Goal: Task Accomplishment & Management: Complete application form

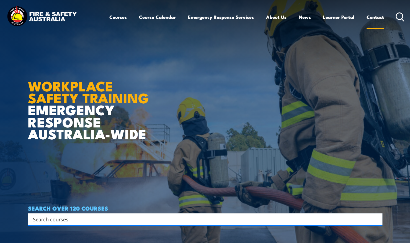
click at [374, 18] on link "Contact" at bounding box center [374, 17] width 17 height 15
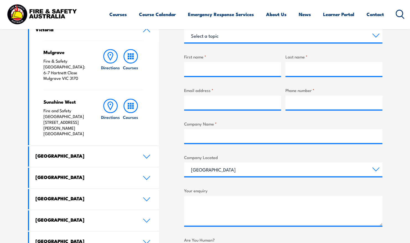
scroll to position [205, 0]
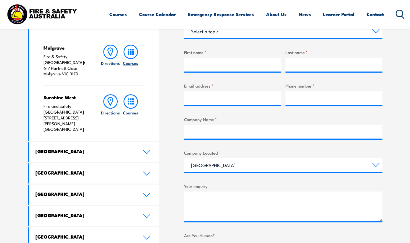
click at [134, 53] on icon at bounding box center [130, 52] width 14 height 14
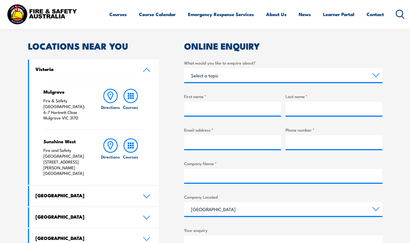
scroll to position [136, 0]
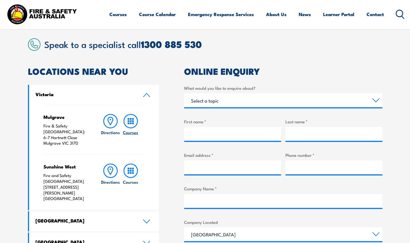
click at [138, 120] on link "Courses" at bounding box center [131, 130] width 20 height 32
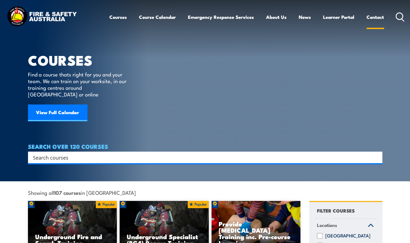
click at [381, 15] on link "Contact" at bounding box center [374, 17] width 17 height 15
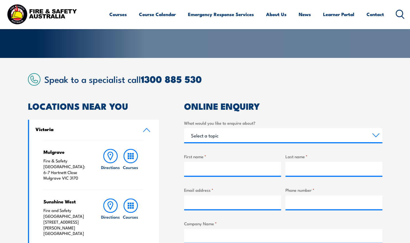
scroll to position [115, 0]
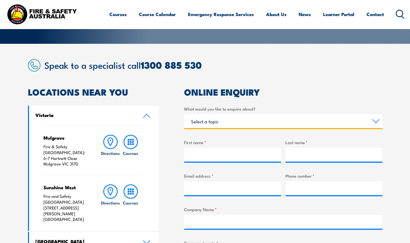
click at [233, 122] on select "Select a topic Training Emergency Response Services General Enquiry" at bounding box center [283, 121] width 198 height 14
select select "Training"
click at [184, 114] on select "Select a topic Training Emergency Response Services General Enquiry" at bounding box center [283, 121] width 198 height 14
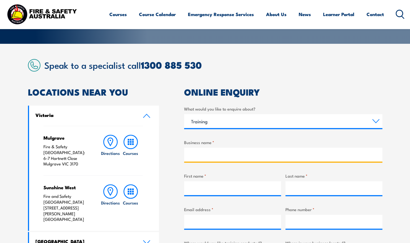
click at [212, 156] on input "Business name *" at bounding box center [283, 154] width 198 height 14
type input "Ready Vet Go Vet Ambulance Service"
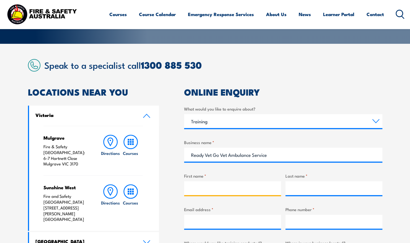
click at [214, 187] on input "First name *" at bounding box center [232, 188] width 97 height 14
type input "[PERSON_NAME]"
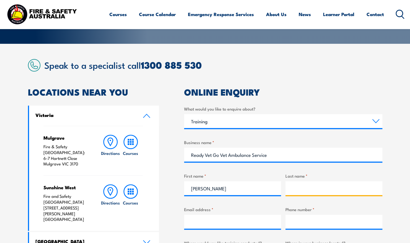
click at [297, 186] on input "Last name *" at bounding box center [333, 188] width 97 height 14
type input "Bennington"
click at [390, 192] on section "Speak to a specialist call [PHONE_NUMBER] LOCATIONS NEAR [GEOGRAPHIC_DATA] [GEO…" at bounding box center [205, 234] width 410 height 381
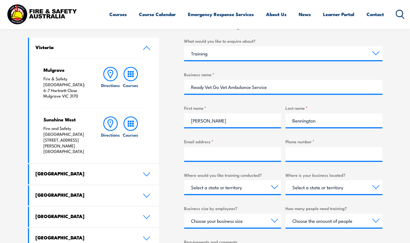
scroll to position [193, 0]
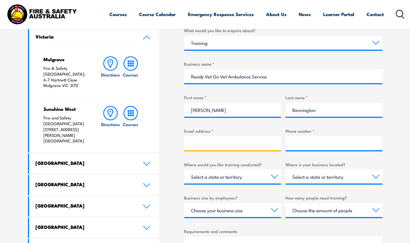
click at [211, 143] on input "Email address *" at bounding box center [232, 143] width 97 height 14
type input "[EMAIL_ADDRESS][DOMAIN_NAME]"
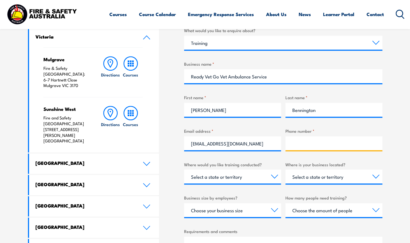
type input "0415928485"
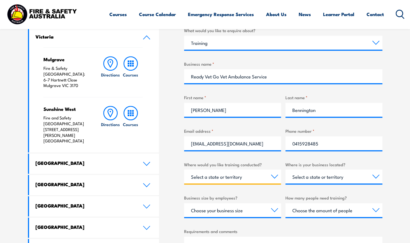
click at [244, 179] on select "Select a state or territory Nationally - multiple locations [GEOGRAPHIC_DATA] […" at bounding box center [232, 176] width 97 height 14
select select "VIC"
click at [184, 169] on select "Select a state or territory Nationally - multiple locations [GEOGRAPHIC_DATA] […" at bounding box center [232, 176] width 97 height 14
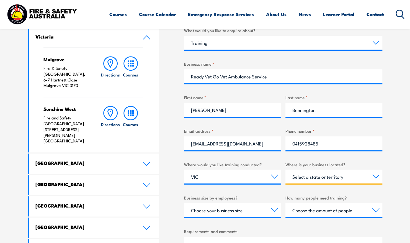
click at [323, 174] on select "Select a state or territory [GEOGRAPHIC_DATA] [GEOGRAPHIC_DATA] [GEOGRAPHIC_DAT…" at bounding box center [333, 176] width 97 height 14
select select "VIC"
click at [285, 169] on select "Select a state or territory [GEOGRAPHIC_DATA] [GEOGRAPHIC_DATA] [GEOGRAPHIC_DAT…" at bounding box center [333, 176] width 97 height 14
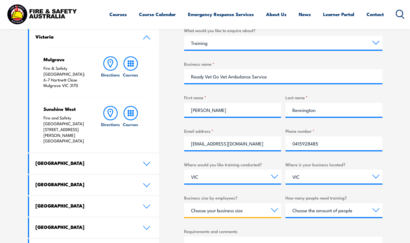
click at [231, 213] on select "Choose your business size 1 to 19 20 to 199 200+" at bounding box center [232, 210] width 97 height 14
select select "1 to 19"
click at [184, 203] on select "Choose your business size 1 to 19 20 to 199 200+" at bounding box center [232, 210] width 97 height 14
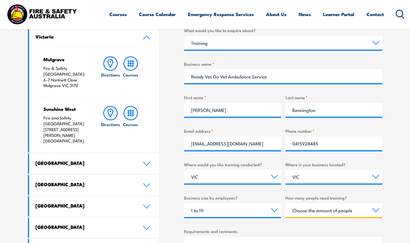
click at [315, 212] on select "Choose the amount of people 1 to 4 5 to 19 20+" at bounding box center [333, 210] width 97 height 14
select select "5 to 19"
click at [285, 203] on select "Choose the amount of people 1 to 4 5 to 19 20+" at bounding box center [333, 210] width 97 height 14
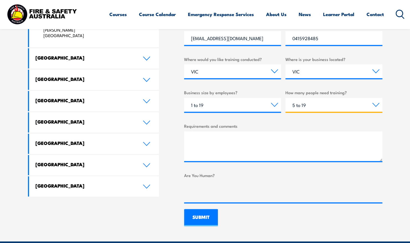
scroll to position [315, 0]
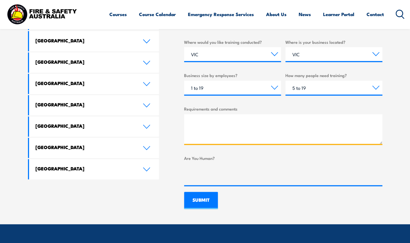
click at [232, 127] on textarea "Requirements and comments" at bounding box center [283, 129] width 198 height 30
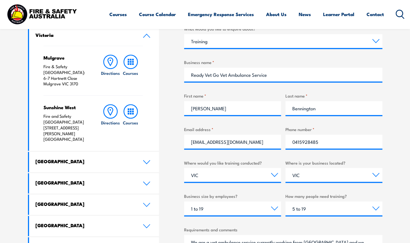
scroll to position [188, 0]
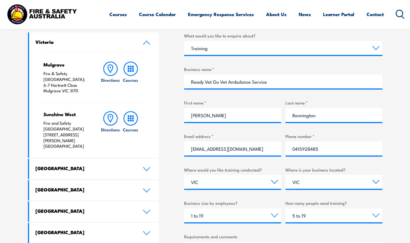
type textarea "We are a vet ambulance service currently working from [GEOGRAPHIC_DATA] and we …"
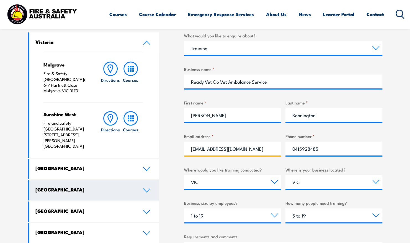
drag, startPoint x: 249, startPoint y: 149, endPoint x: 93, endPoint y: 163, distance: 156.6
click at [93, 163] on div "LOCATIONS NEAR YOU [GEOGRAPHIC_DATA][PERSON_NAME] Fire & Safety [GEOGRAPHIC_DAT…" at bounding box center [205, 175] width 354 height 321
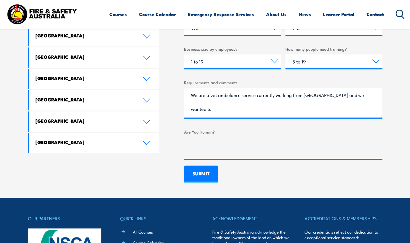
scroll to position [349, 0]
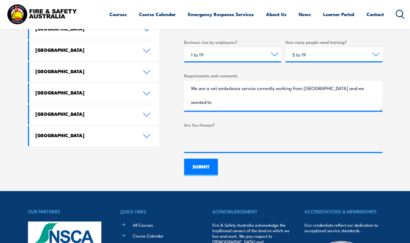
type input "[PERSON_NAME][EMAIL_ADDRESS][DOMAIN_NAME]"
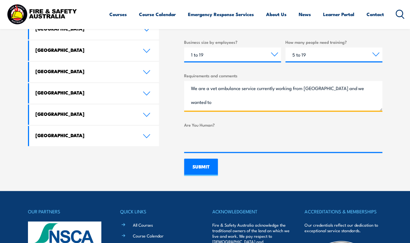
click at [218, 105] on textarea "We are a vet ambulance service currently working from [GEOGRAPHIC_DATA] and we …" at bounding box center [283, 96] width 198 height 30
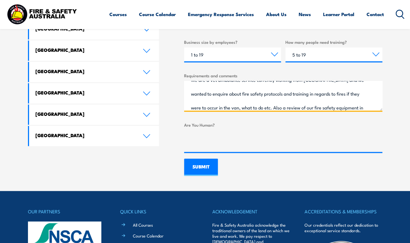
scroll to position [22, 0]
click at [221, 107] on textarea "We are a vet ambulance service currently working from [GEOGRAPHIC_DATA] and we …" at bounding box center [283, 96] width 198 height 30
type textarea "We are a vet ambulance service currently working from [GEOGRAPHIC_DATA] and we …"
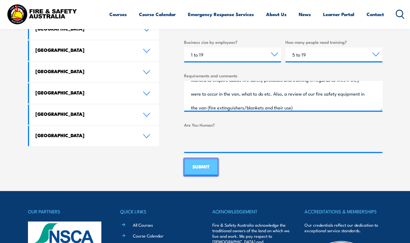
click at [199, 166] on input "SUBMIT" at bounding box center [201, 166] width 34 height 17
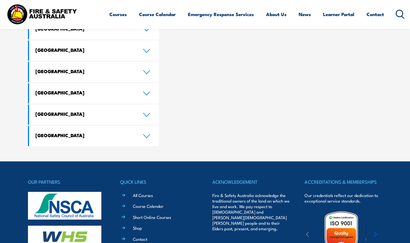
scroll to position [0, 0]
